Goal: Transaction & Acquisition: Purchase product/service

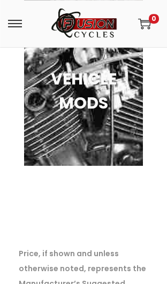
scroll to position [891, 0]
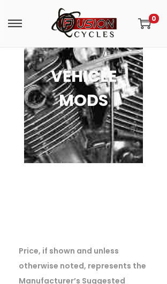
click at [15, 18] on span at bounding box center [15, 24] width 14 height 14
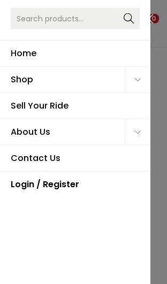
scroll to position [892, 0]
click at [23, 74] on span "Shop" at bounding box center [68, 80] width 114 height 26
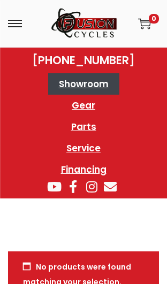
click at [64, 83] on link "Showroom" at bounding box center [83, 83] width 71 height 21
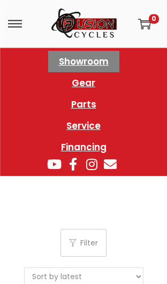
scroll to position [10, 0]
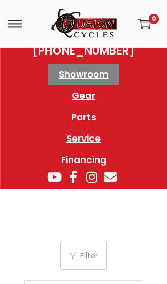
click at [27, 28] on div at bounding box center [29, 24] width 42 height 14
click at [17, 26] on span at bounding box center [15, 24] width 14 height 14
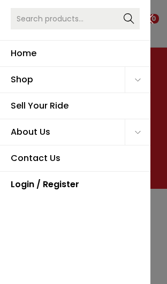
click at [143, 86] on span "Primary navigation" at bounding box center [138, 80] width 26 height 26
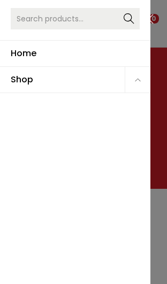
click at [41, 118] on link "ATVs" at bounding box center [51, 117] width 76 height 27
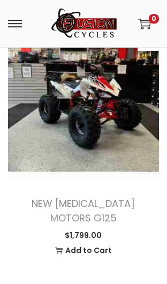
scroll to position [2035, 0]
click at [122, 97] on img at bounding box center [83, 104] width 151 height 151
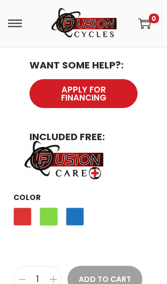
scroll to position [773, 0]
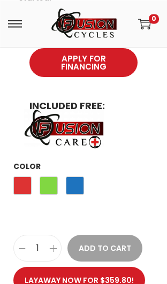
click at [66, 176] on span "Blue" at bounding box center [75, 185] width 18 height 18
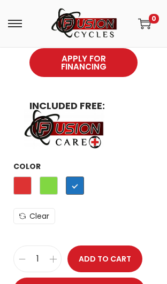
click at [114, 245] on button "Add to Cart" at bounding box center [104, 258] width 75 height 27
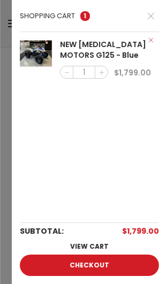
click at [153, 18] on icon at bounding box center [150, 15] width 7 height 7
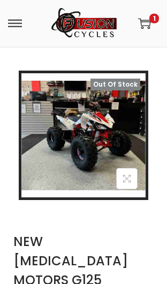
scroll to position [211, 0]
